Goal: Navigation & Orientation: Find specific page/section

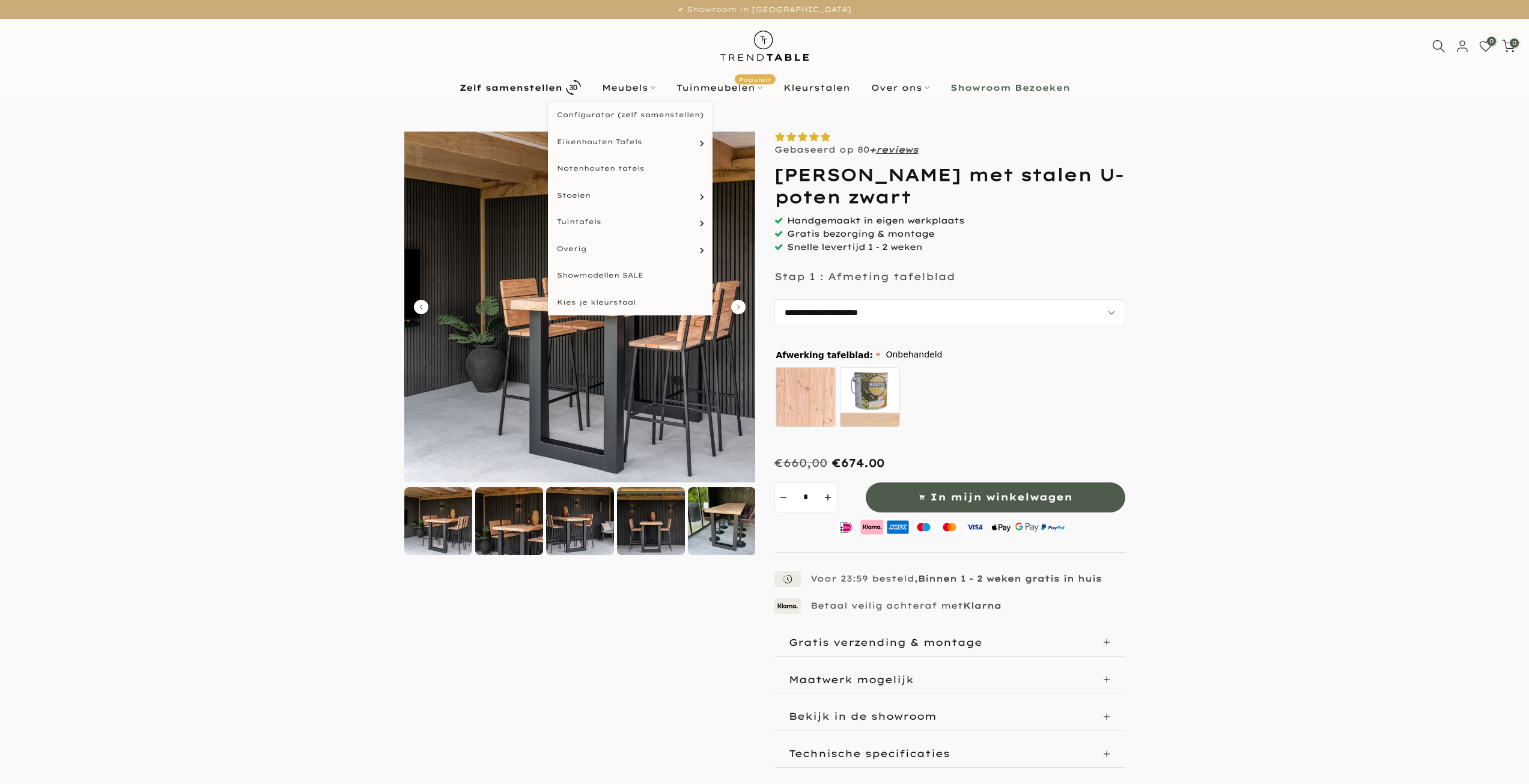
select select "**********"
click at [605, 274] on link "Showmodellen SALE" at bounding box center [630, 276] width 164 height 27
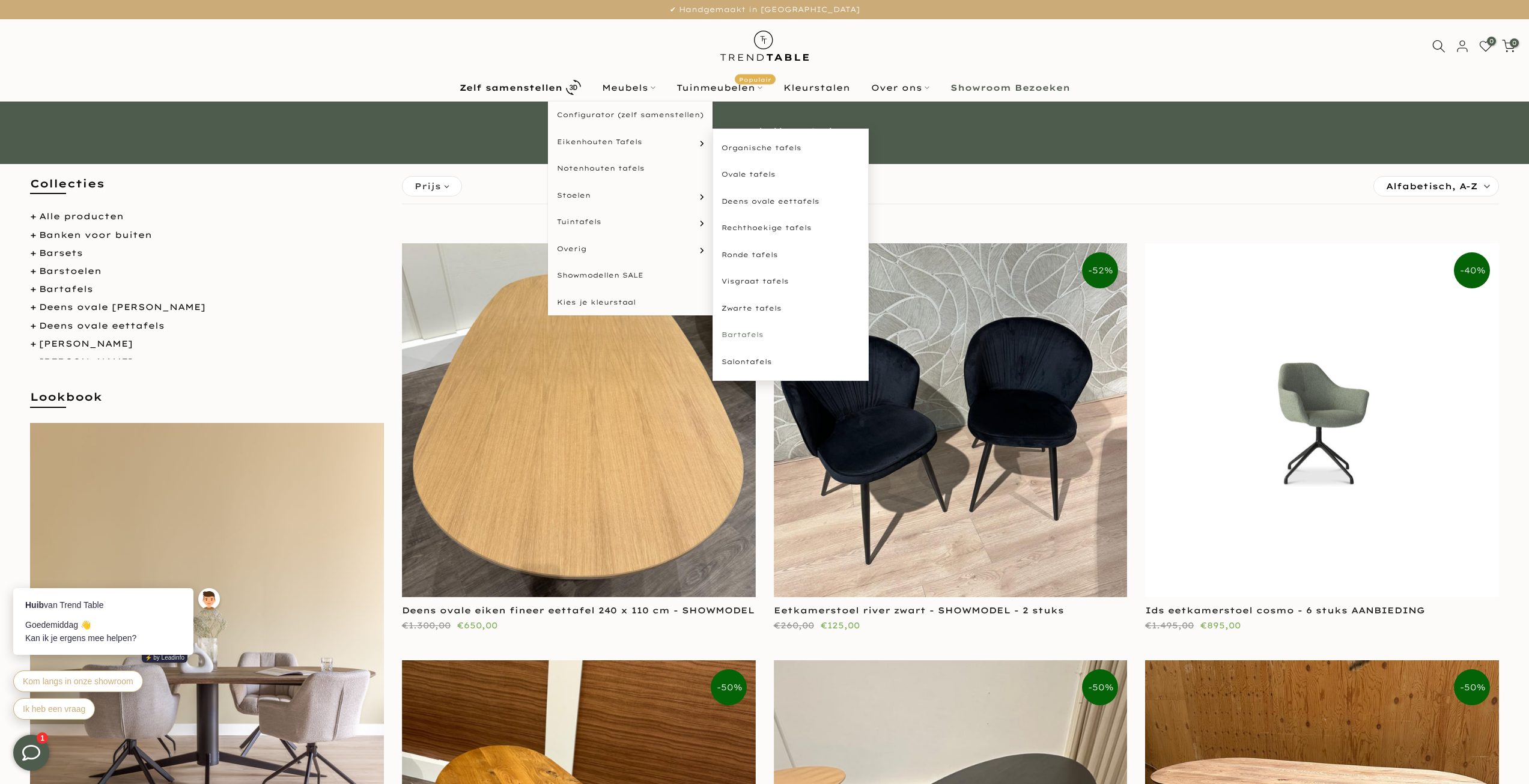
click at [744, 334] on link "Bartafels" at bounding box center [791, 335] width 156 height 27
